Goal: Book appointment/travel/reservation

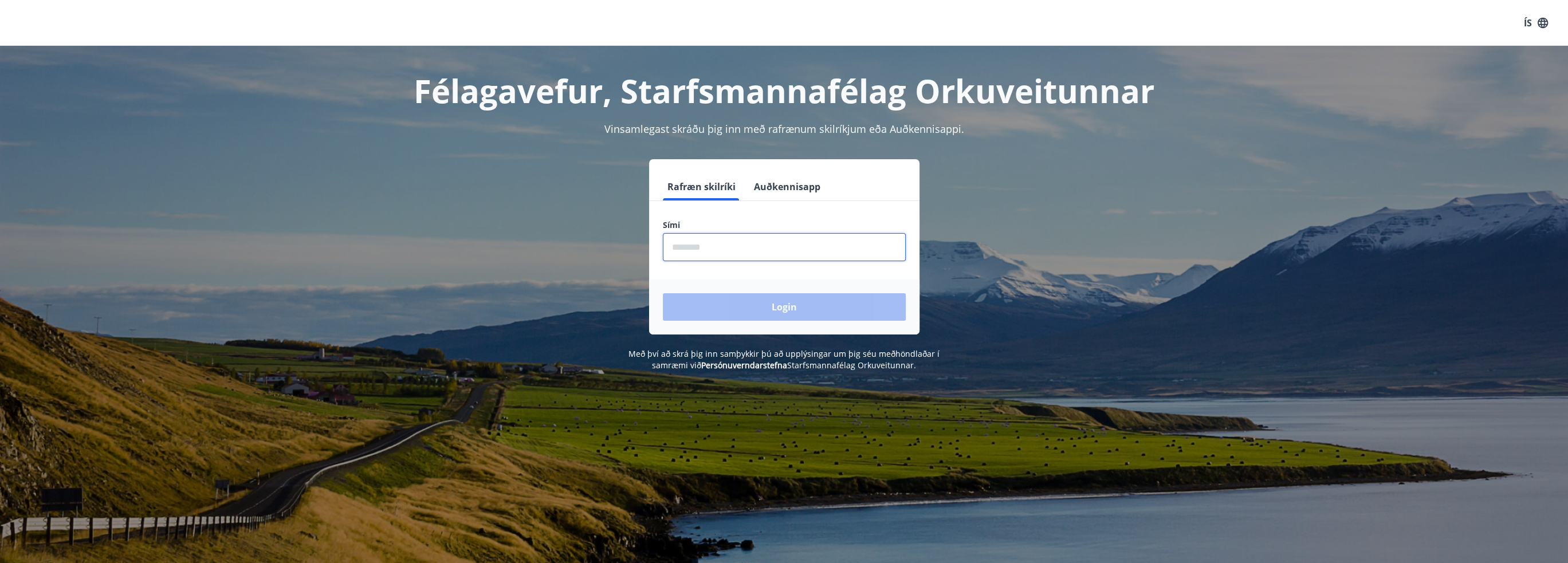
click at [798, 247] on input "phone" at bounding box center [784, 247] width 243 height 28
type input "********"
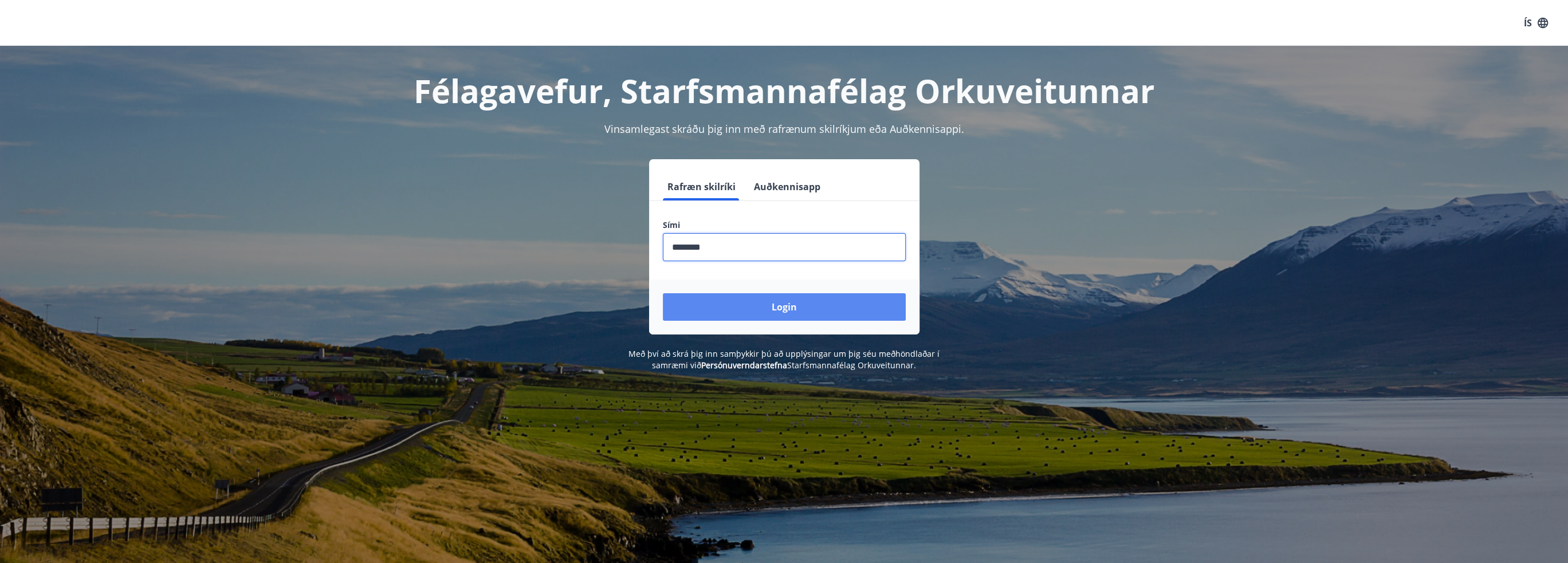
click at [779, 305] on button "Login" at bounding box center [784, 307] width 243 height 28
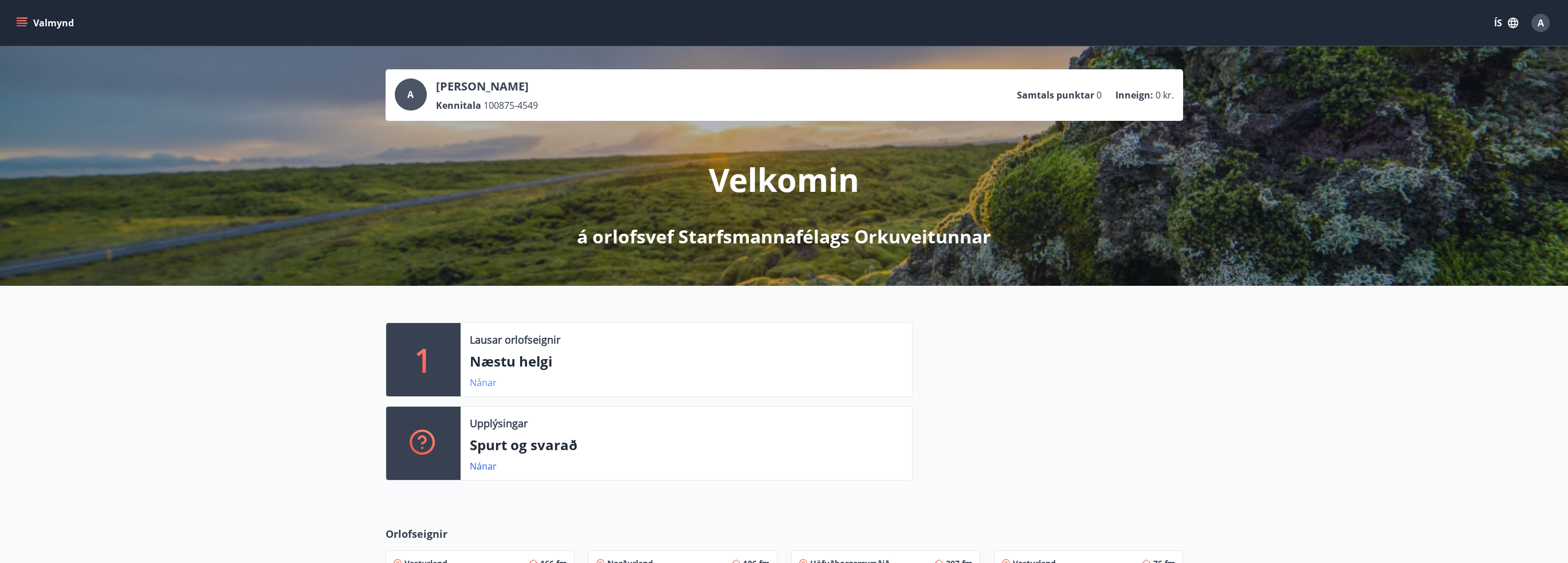
click at [483, 382] on link "Nánar" at bounding box center [483, 383] width 27 height 12
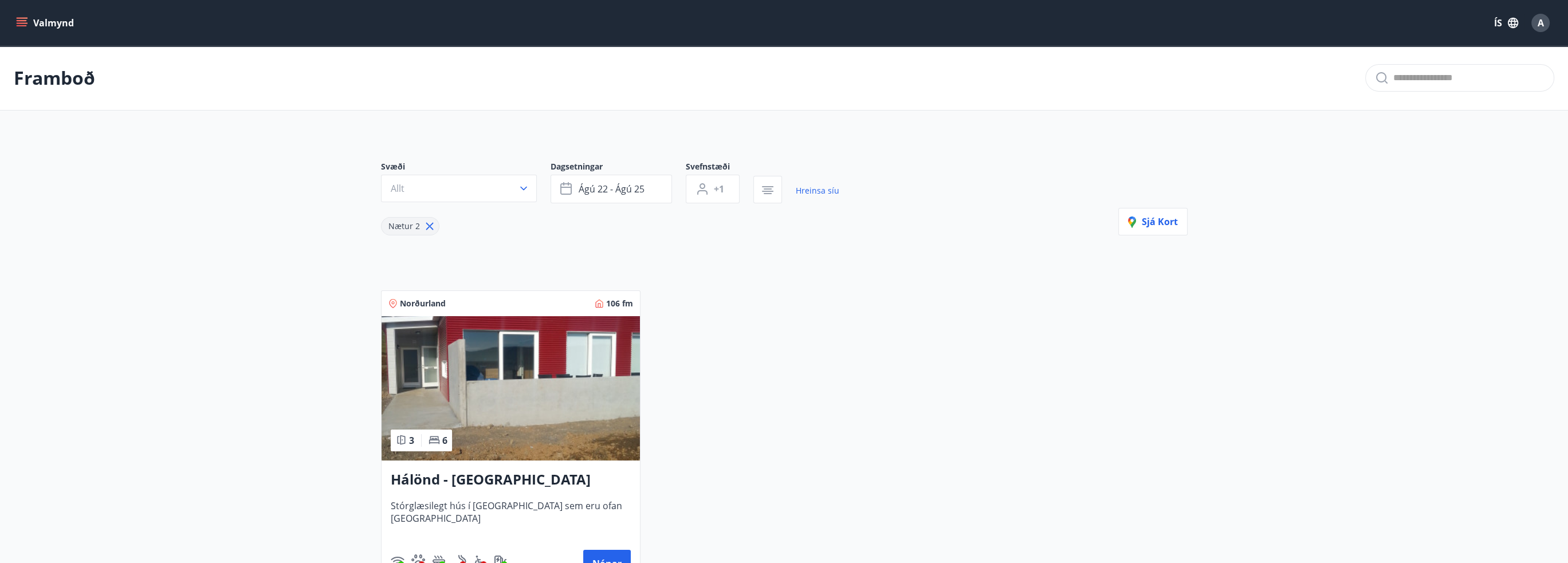
click at [215, 320] on main "Framboð Svæði Allt Dagsetningar [DATE] - [DATE] Svefnstæði +1 Hreinsa síu Nætur…" at bounding box center [784, 321] width 1568 height 550
click at [208, 307] on main "Framboð Svæði Allt Dagsetningar [DATE] - [DATE] Svefnstæði +1 Hreinsa síu Nætur…" at bounding box center [784, 321] width 1568 height 550
